Goal: Information Seeking & Learning: Learn about a topic

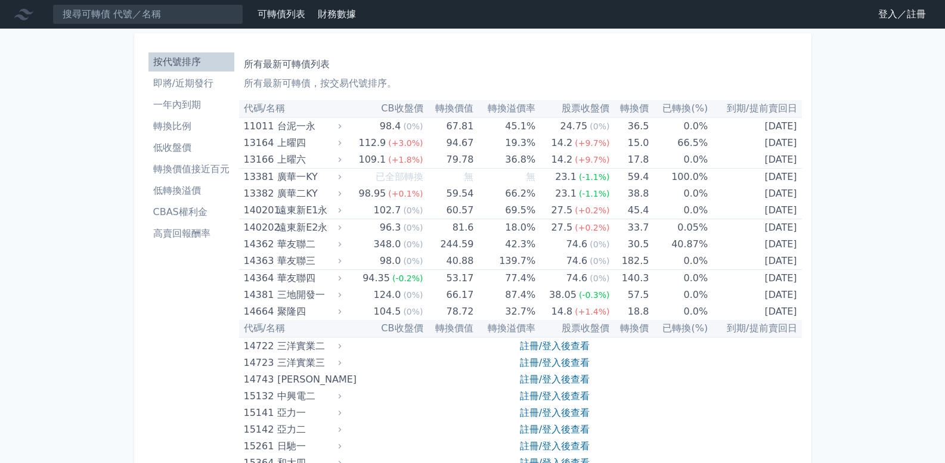
click at [907, 18] on link "登入／註冊" at bounding box center [902, 14] width 67 height 19
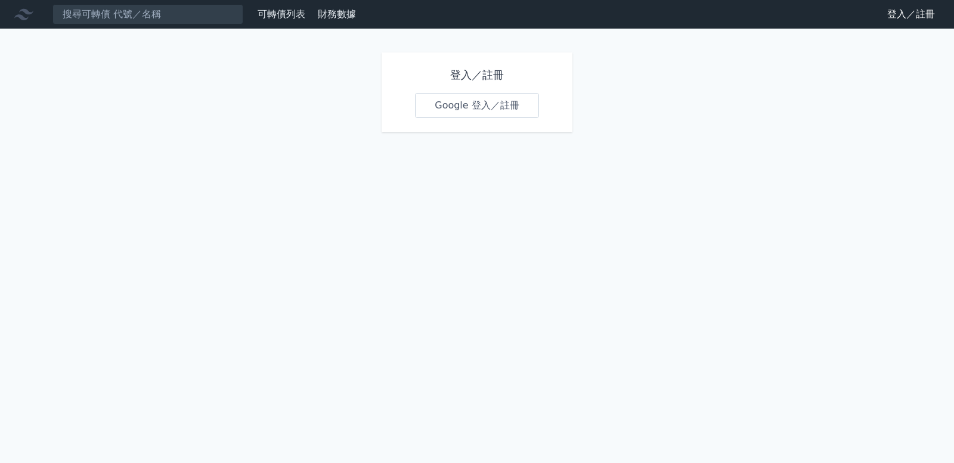
click at [466, 113] on link "Google 登入／註冊" at bounding box center [477, 105] width 124 height 25
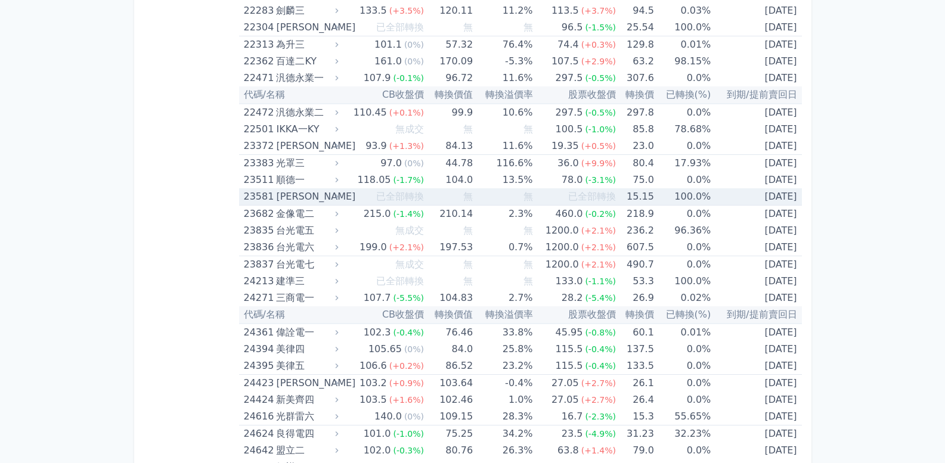
scroll to position [894, 0]
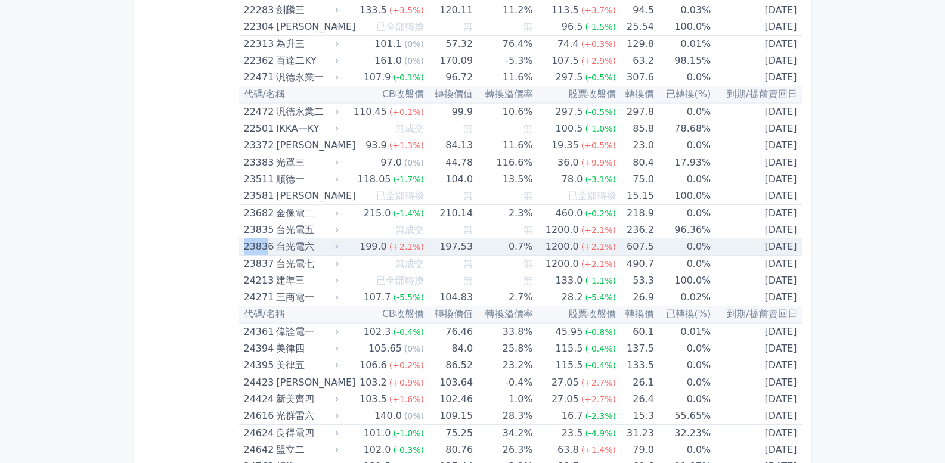
drag, startPoint x: 241, startPoint y: 250, endPoint x: 266, endPoint y: 250, distance: 24.4
click at [266, 250] on td "23836 台光電六" at bounding box center [290, 246] width 102 height 17
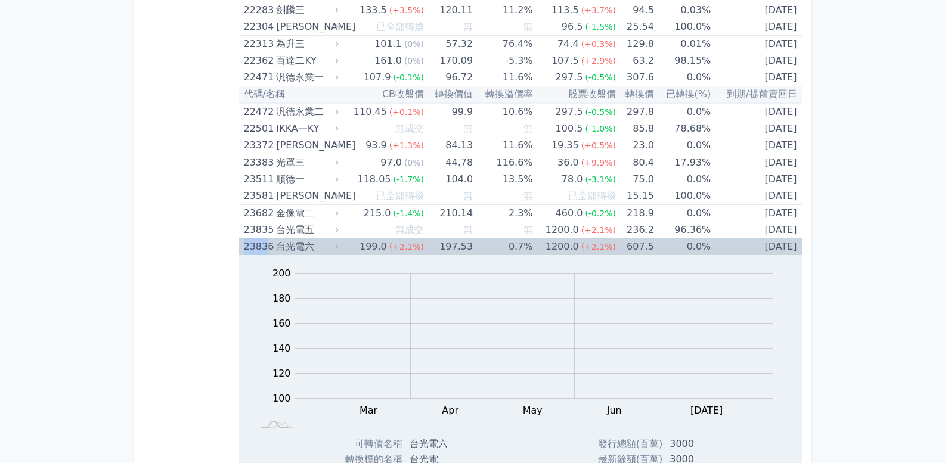
copy div "2383"
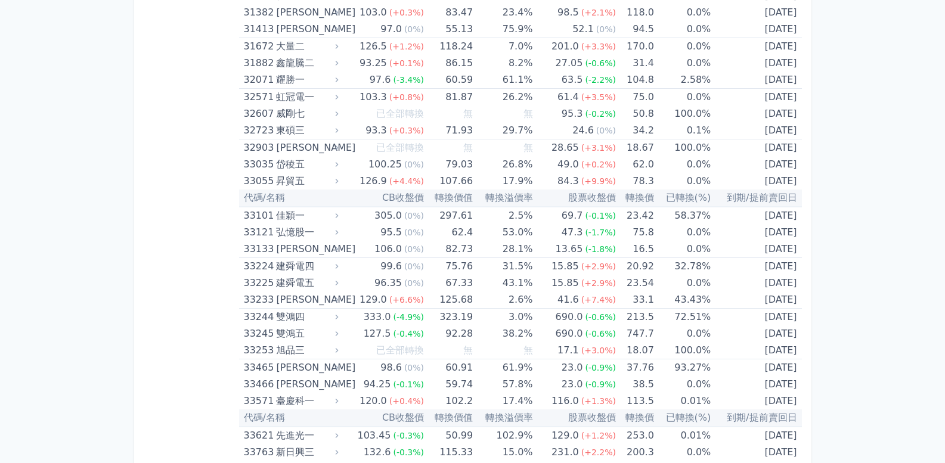
scroll to position [2504, 0]
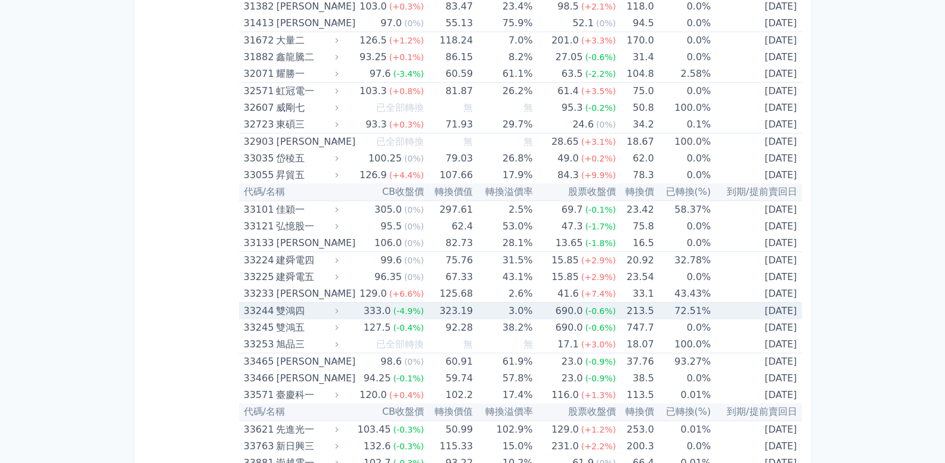
click at [293, 309] on div "雙鴻四" at bounding box center [306, 311] width 60 height 17
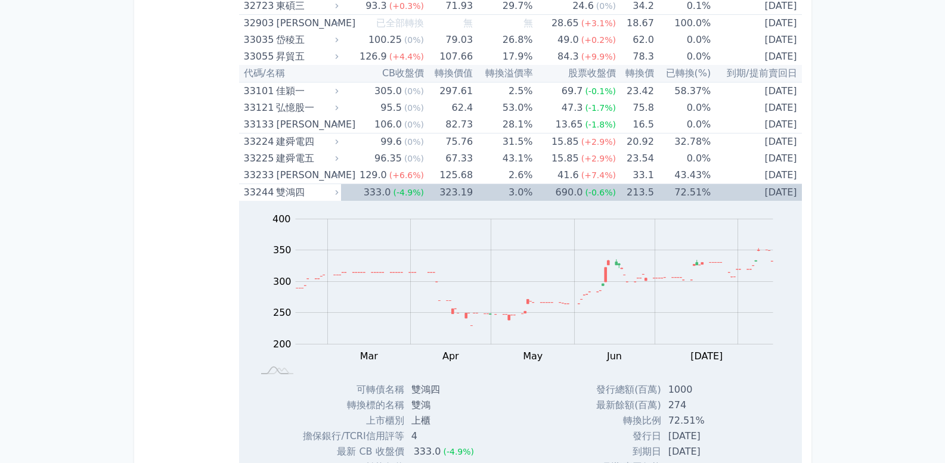
scroll to position [2623, 0]
click at [286, 194] on div "雙鴻四" at bounding box center [306, 192] width 60 height 17
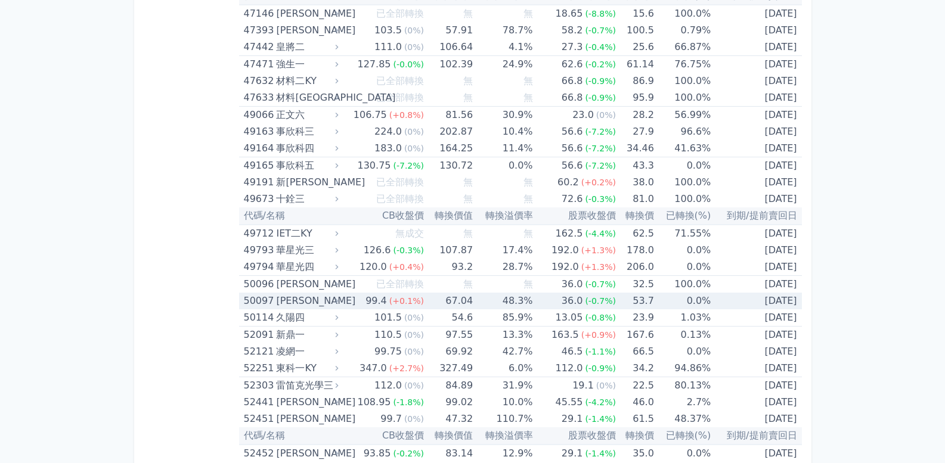
scroll to position [4352, 0]
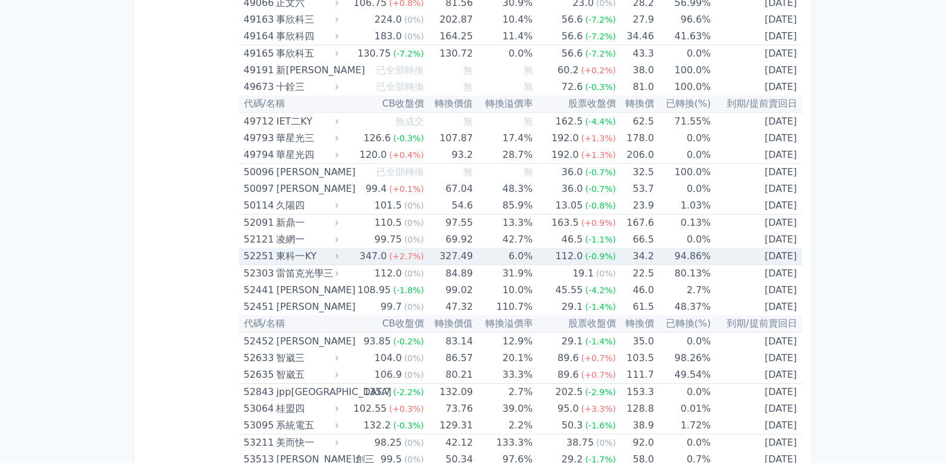
click at [302, 261] on div "東科一KY" at bounding box center [306, 256] width 60 height 17
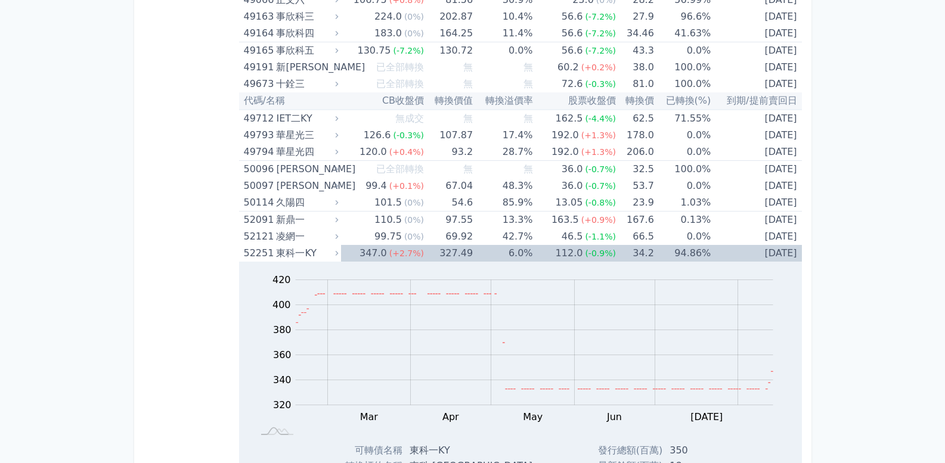
scroll to position [4292, 0]
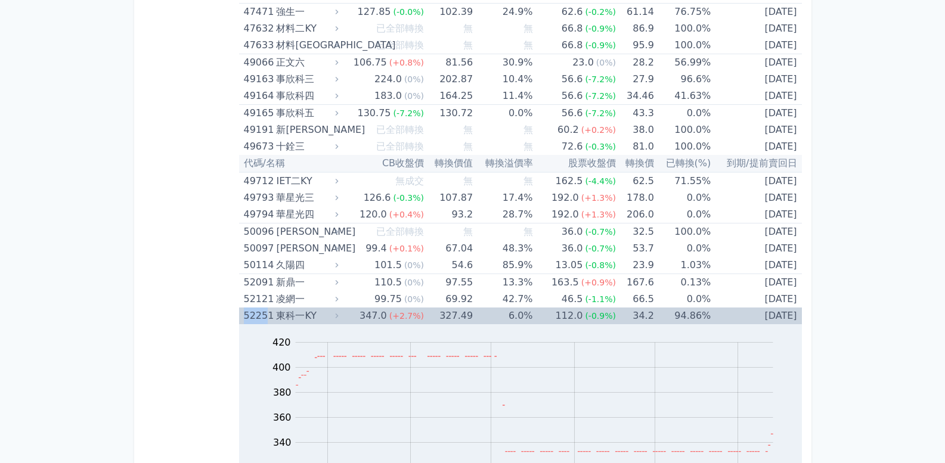
drag, startPoint x: 241, startPoint y: 318, endPoint x: 265, endPoint y: 319, distance: 23.9
click at [265, 319] on td "52251 [GEOGRAPHIC_DATA]" at bounding box center [290, 316] width 102 height 17
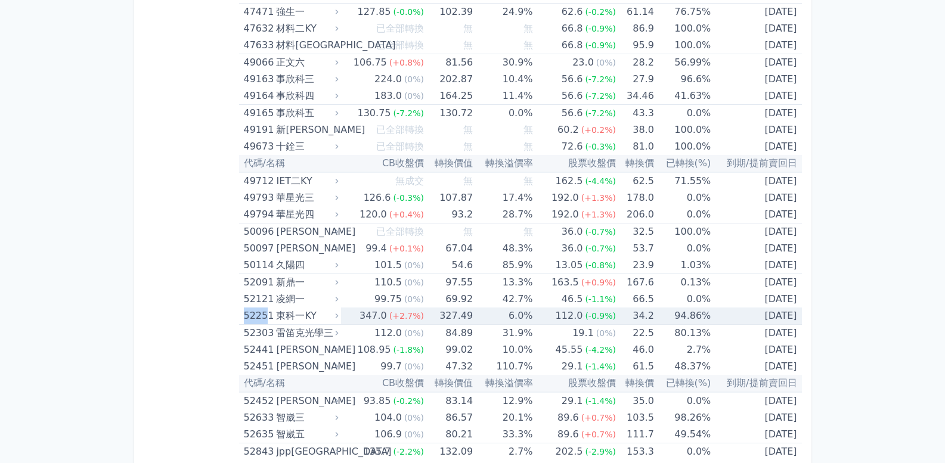
copy div "5225"
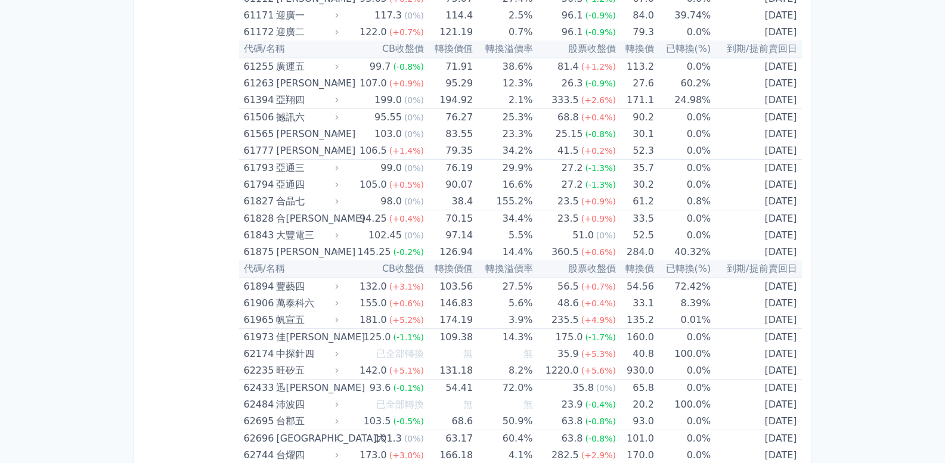
scroll to position [5067, 0]
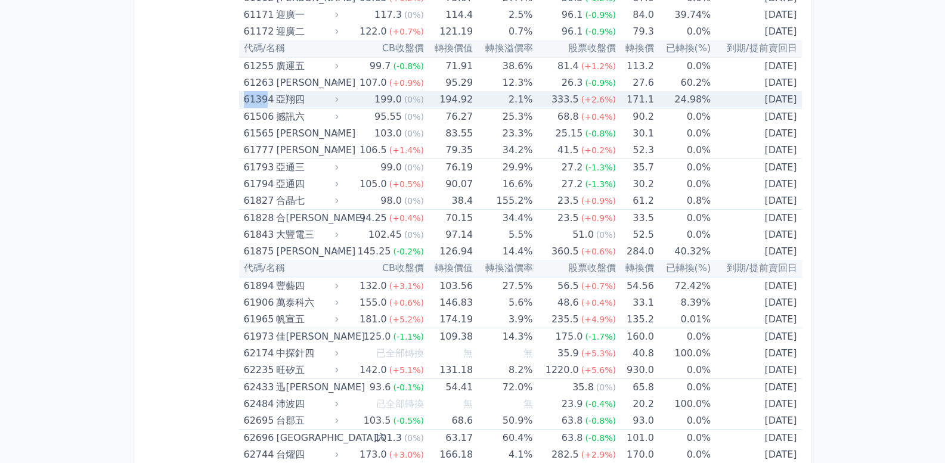
drag, startPoint x: 243, startPoint y: 99, endPoint x: 264, endPoint y: 100, distance: 20.9
click at [264, 100] on div "61394" at bounding box center [259, 99] width 30 height 17
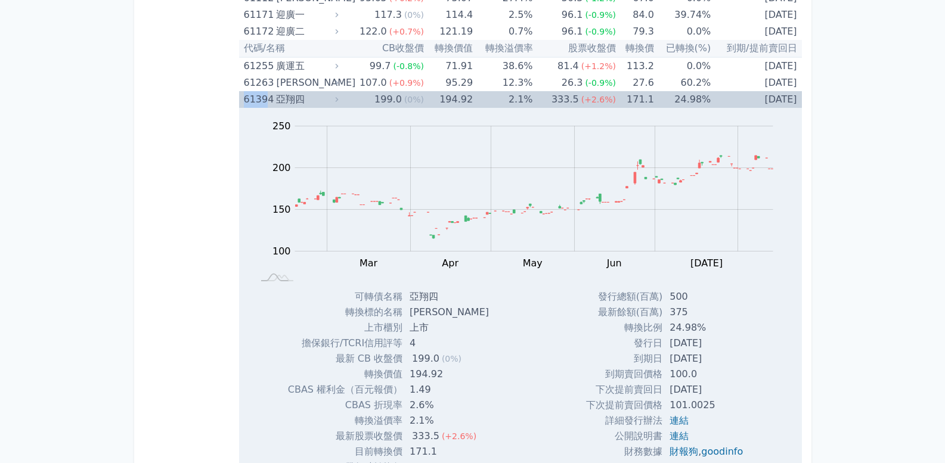
copy div "6139"
click at [262, 98] on div "61394" at bounding box center [259, 99] width 30 height 17
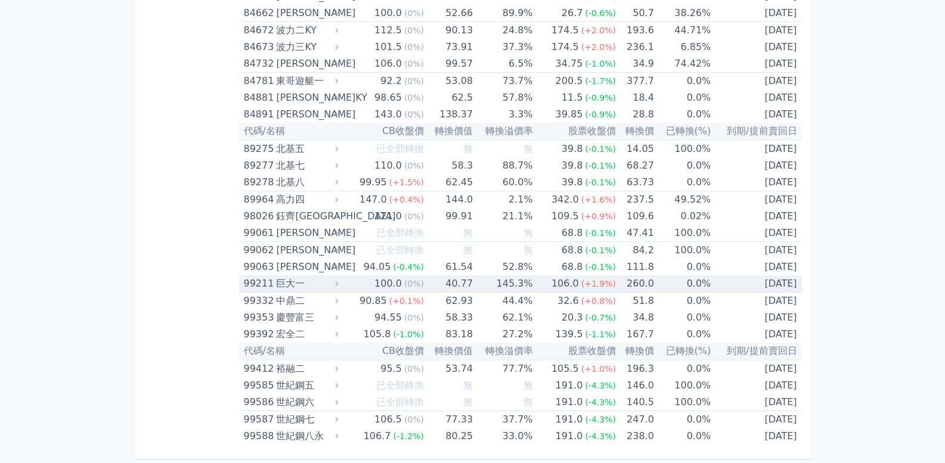
scroll to position [7405, 0]
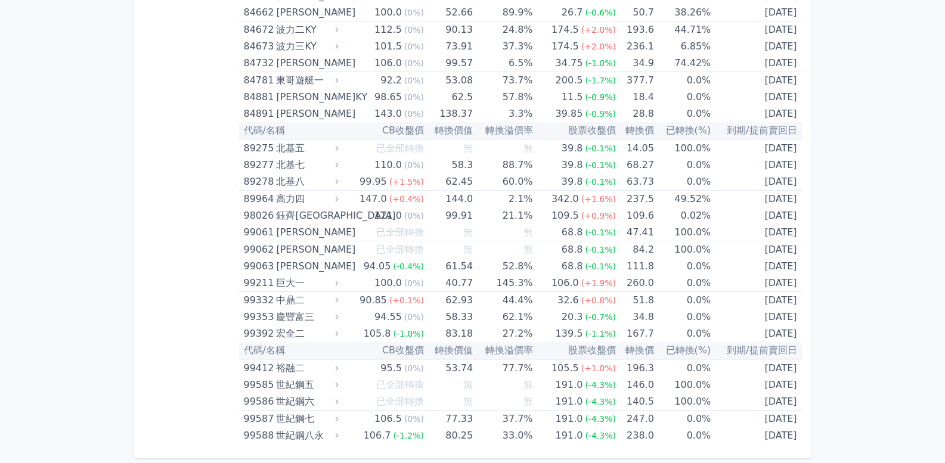
drag, startPoint x: 190, startPoint y: 145, endPoint x: 193, endPoint y: 203, distance: 57.9
